Goal: Information Seeking & Learning: Understand process/instructions

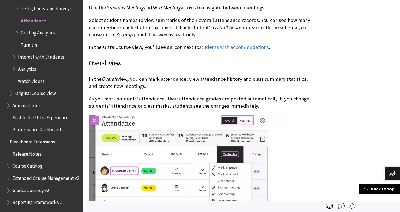
scroll to position [1803, 0]
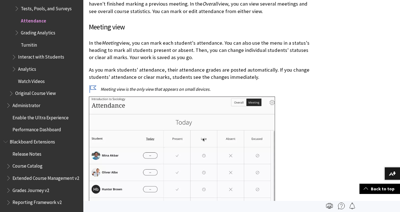
scroll to position [1221, 0]
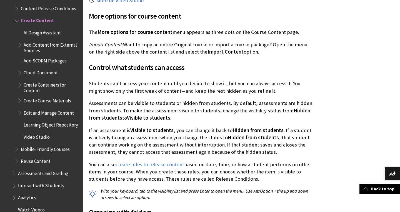
scroll to position [869, 0]
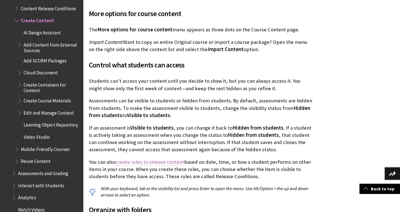
click at [140, 159] on link "create rules to release content" at bounding box center [149, 162] width 69 height 7
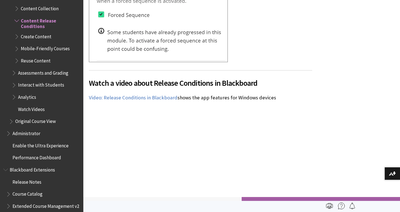
scroll to position [1422, 0]
